Goal: Book appointment/travel/reservation

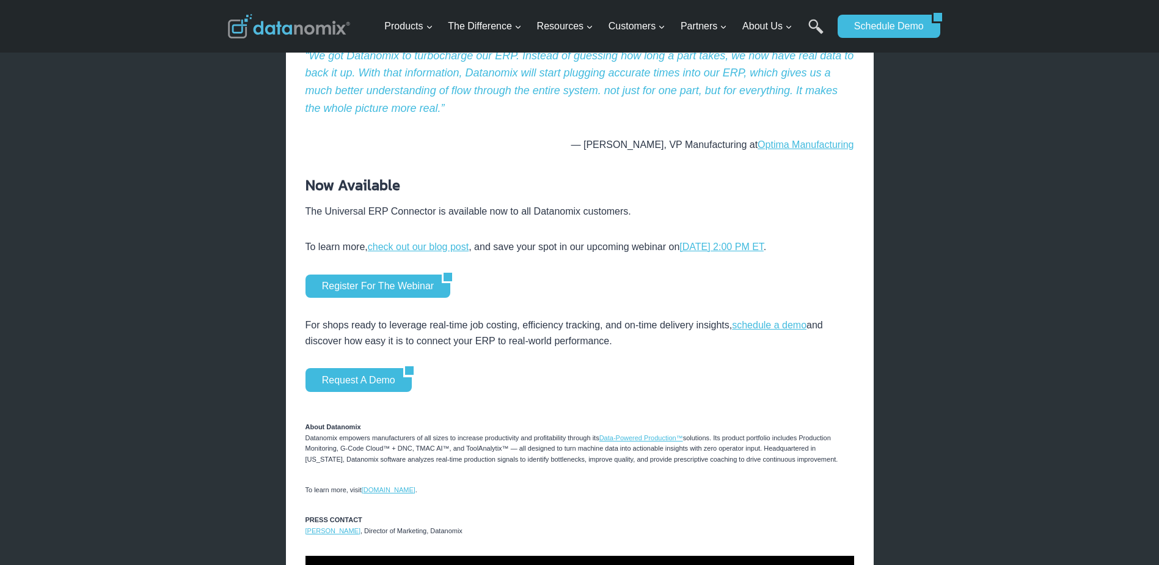
scroll to position [1405, 0]
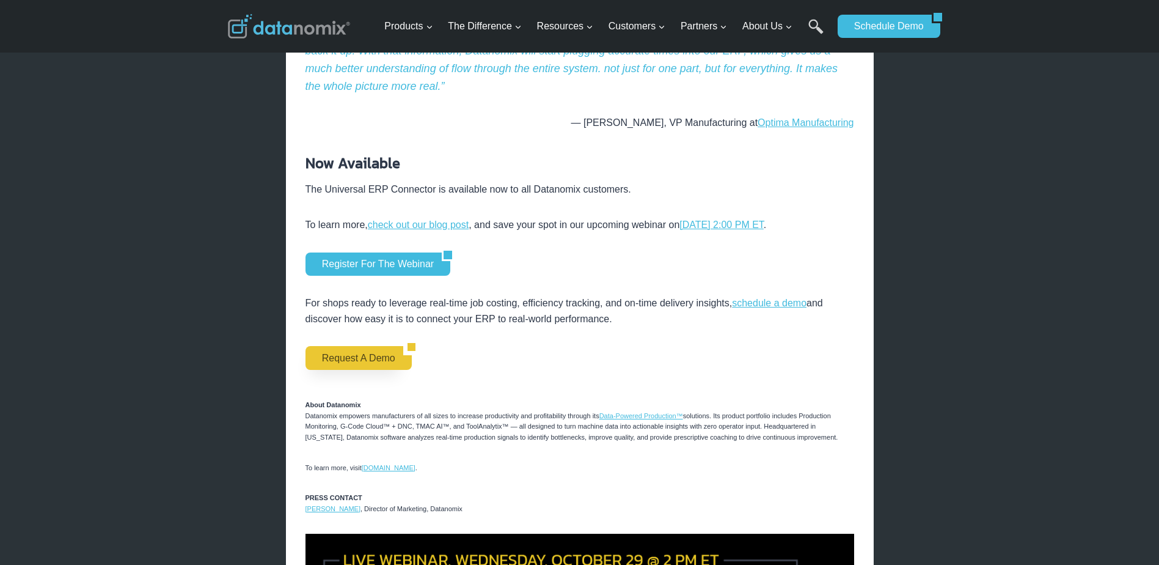
click at [341, 355] on link "Request a Demo" at bounding box center [355, 357] width 98 height 23
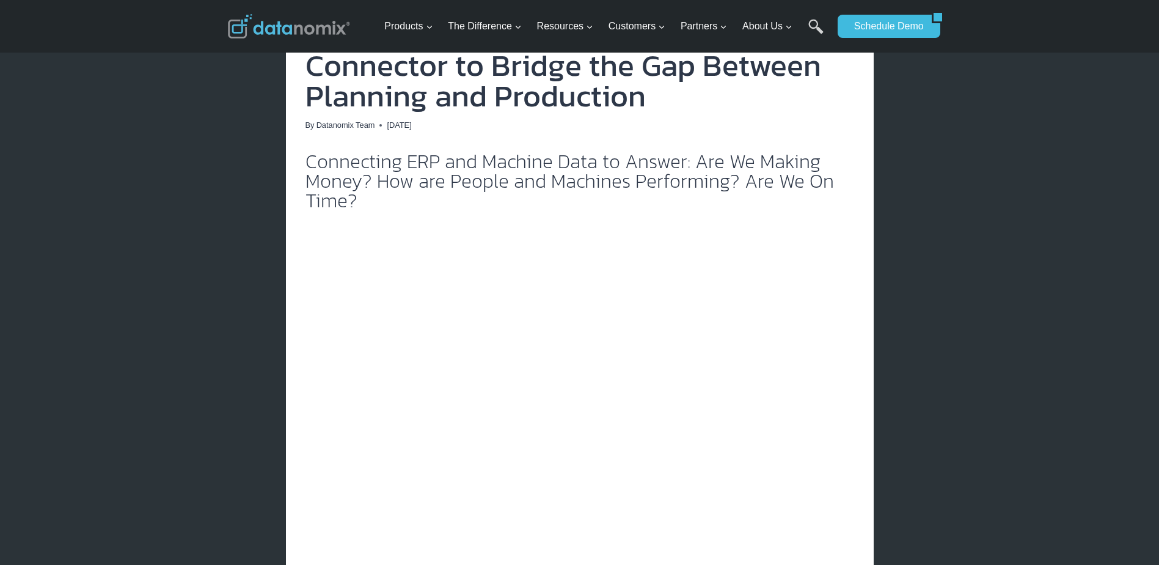
scroll to position [60, 0]
